Goal: Task Accomplishment & Management: Manage account settings

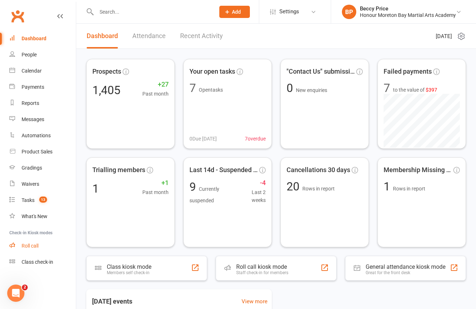
click at [26, 244] on div "Roll call" at bounding box center [30, 246] width 17 height 6
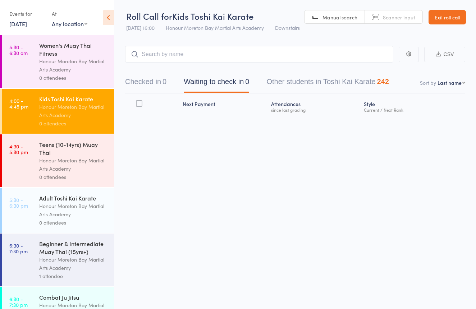
click at [405, 22] on link "Scanner input" at bounding box center [393, 17] width 57 height 14
type input "1065"
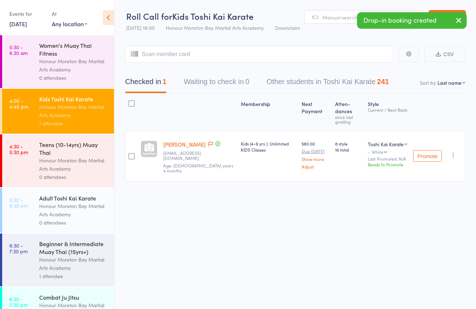
click at [180, 141] on link "Amelia Sutton" at bounding box center [184, 145] width 42 height 8
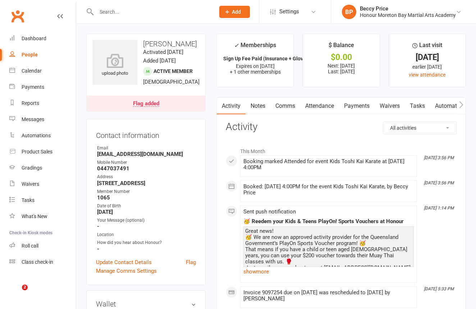
click at [355, 105] on link "Payments" at bounding box center [357, 106] width 36 height 17
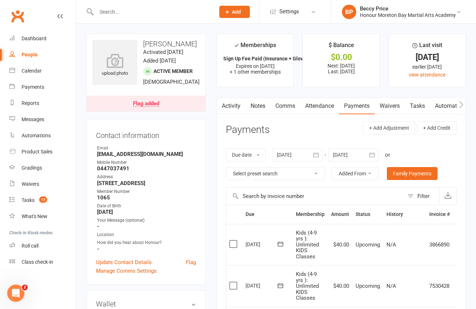
click at [261, 106] on link "Notes" at bounding box center [257, 106] width 25 height 17
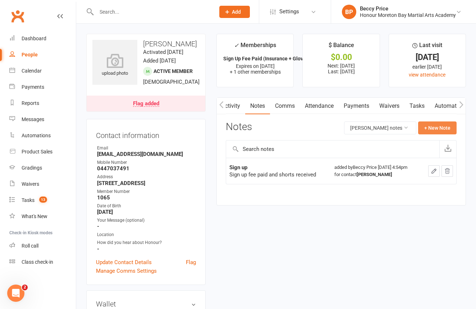
click at [437, 123] on button "+ New Note" at bounding box center [437, 127] width 38 height 13
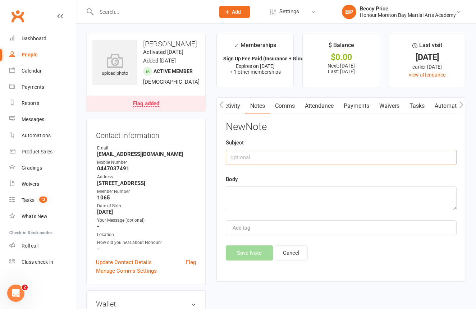
click at [321, 152] on input "text" at bounding box center [341, 157] width 231 height 15
type input "payment"
click at [325, 193] on textarea at bounding box center [341, 199] width 231 height 24
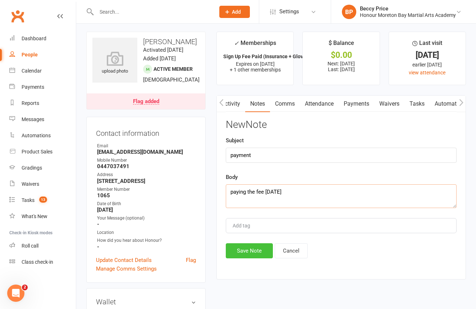
type textarea "paying the fee tomorrow"
click at [261, 253] on button "Save Note" at bounding box center [249, 250] width 47 height 15
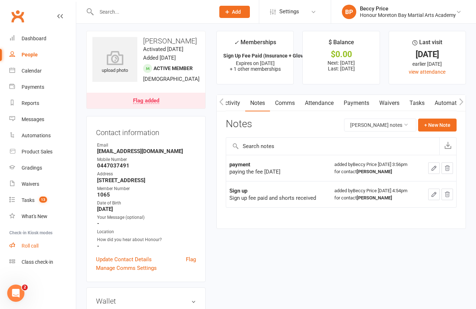
scroll to position [2, 0]
click at [27, 246] on div "Roll call" at bounding box center [30, 246] width 17 height 6
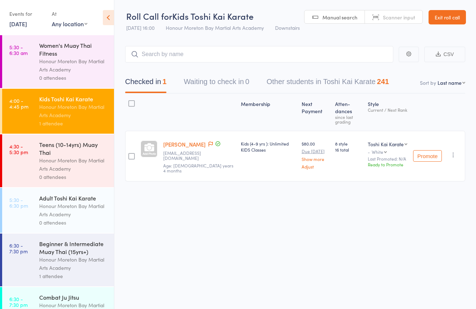
click at [398, 17] on span "Scanner input" at bounding box center [399, 17] width 32 height 7
